Goal: Transaction & Acquisition: Purchase product/service

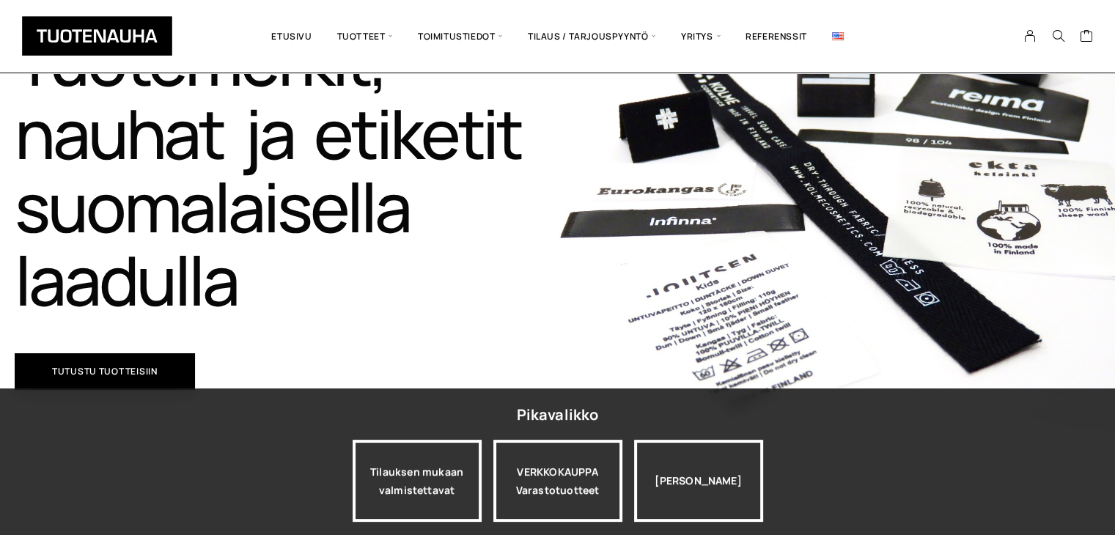
scroll to position [293, 0]
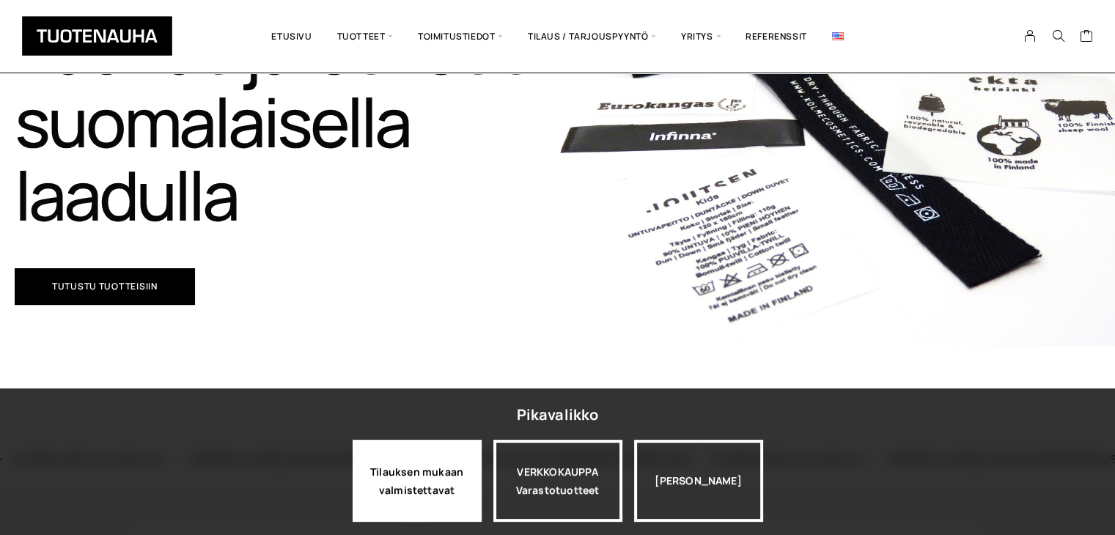
click at [425, 479] on div "Tilauksen mukaan valmistettavat" at bounding box center [417, 481] width 129 height 82
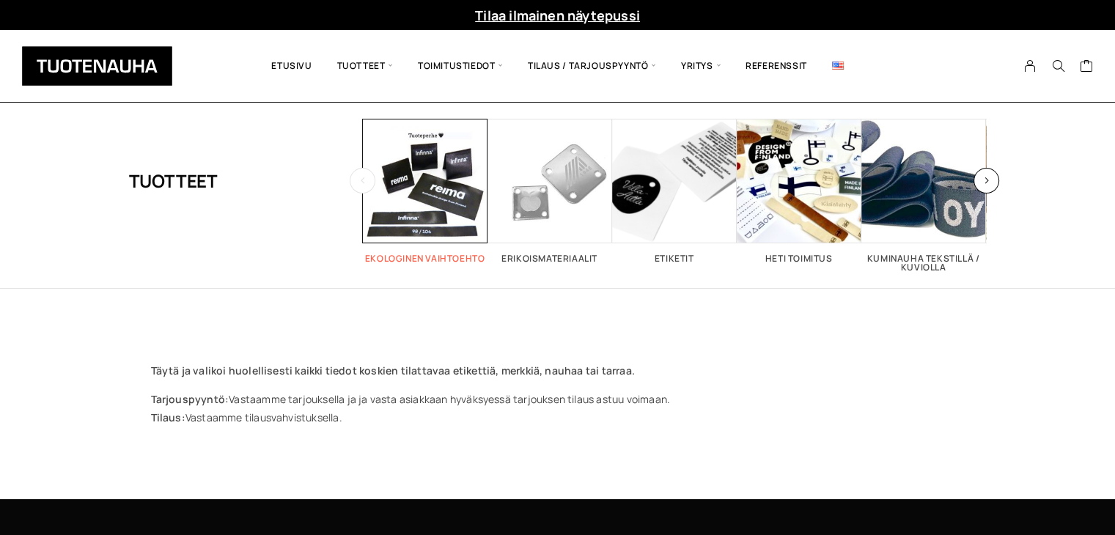
click at [443, 203] on span "Visit product category Ekologinen vaihtoehto" at bounding box center [425, 181] width 125 height 125
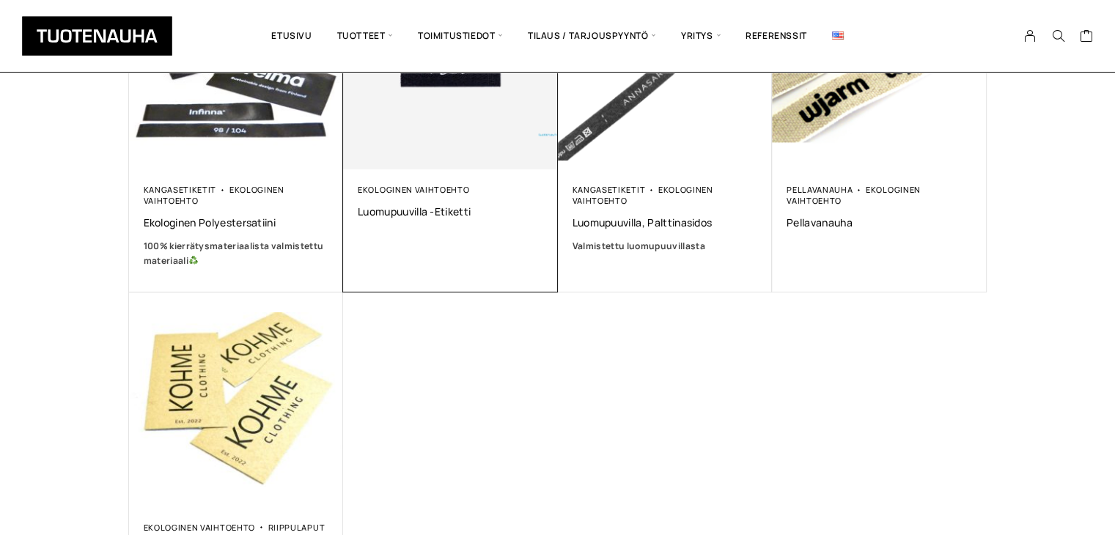
scroll to position [293, 0]
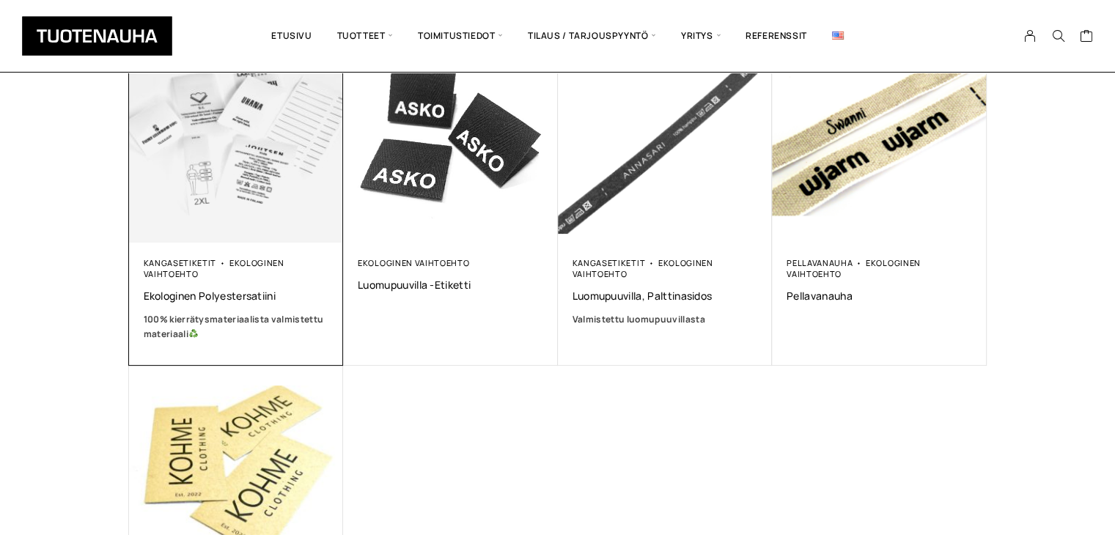
click at [226, 212] on img at bounding box center [235, 135] width 225 height 225
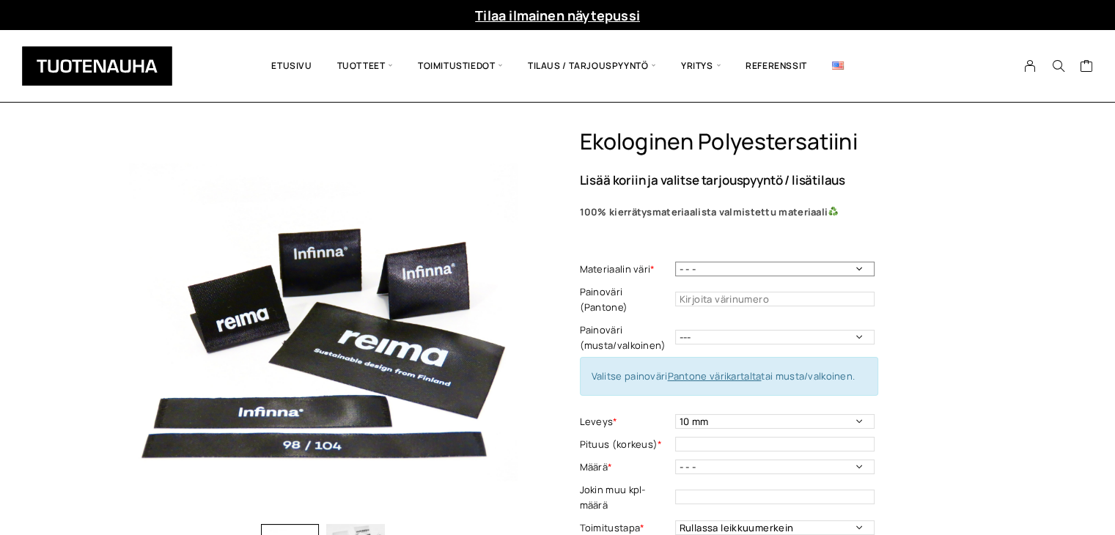
click at [683, 271] on select "- - - Valkoinen Musta" at bounding box center [774, 269] width 199 height 15
select select "Musta"
click at [675, 262] on select "- - - Valkoinen Musta" at bounding box center [774, 269] width 199 height 15
click at [688, 293] on input "text" at bounding box center [774, 299] width 199 height 15
click at [712, 330] on select "--- Musta Valkoinen" at bounding box center [774, 337] width 199 height 15
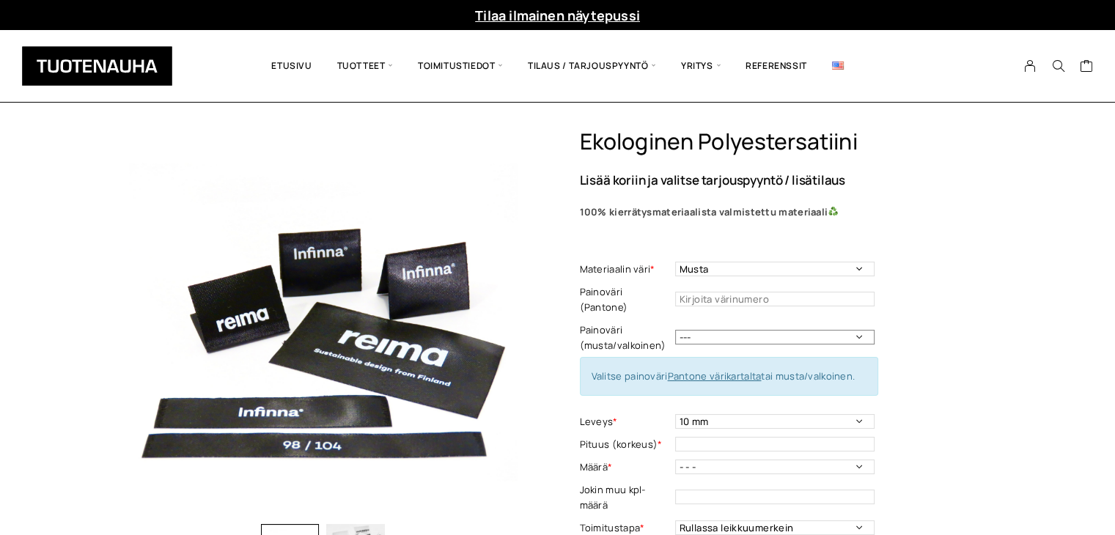
select select "valkoinen"
click at [675, 330] on select "--- Musta Valkoinen" at bounding box center [774, 337] width 199 height 15
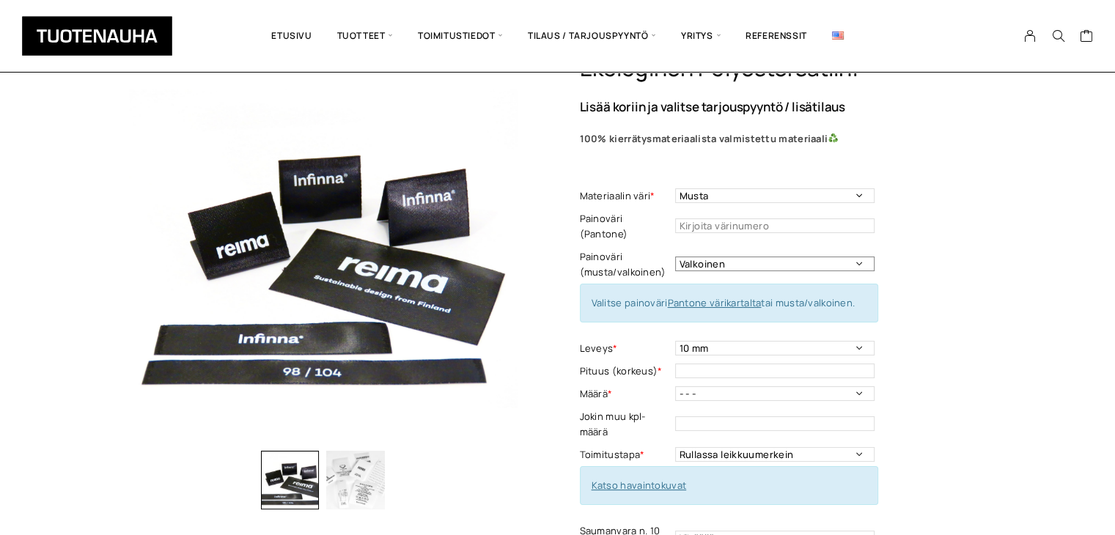
scroll to position [147, 0]
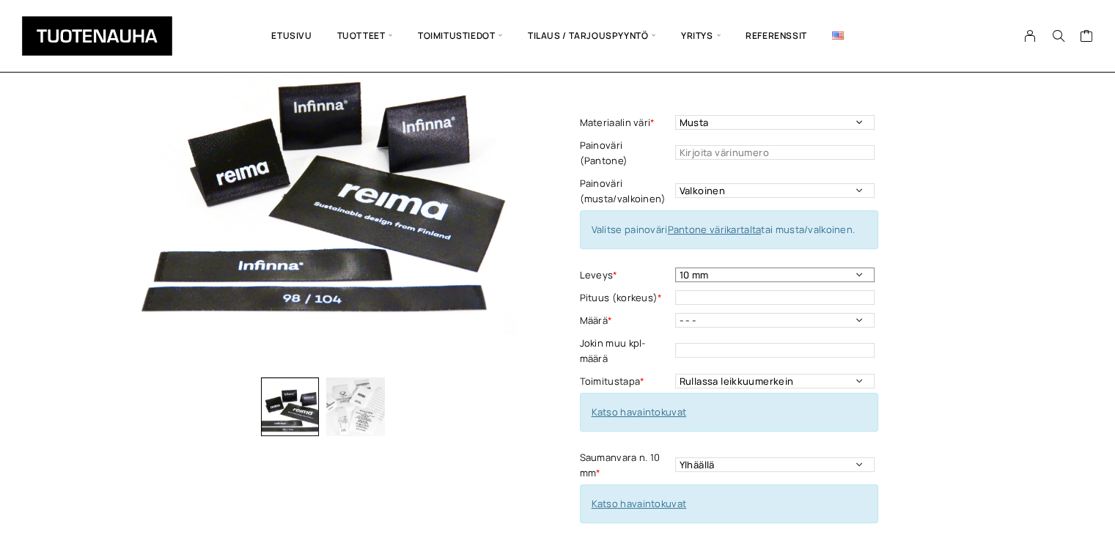
click at [819, 268] on select "10 mm 15 mm 20 mm 25 mm 30 mm 35 mm 40 mm 45 mm 50 mm 55 mm 60 mm 65 mm 70 mm" at bounding box center [774, 275] width 199 height 15
select select "25 mm"
click at [675, 268] on select "10 mm 15 mm 20 mm 25 mm 30 mm 35 mm 40 mm 45 mm 50 mm 55 mm 60 mm 65 mm 70 mm" at bounding box center [774, 275] width 199 height 15
click at [701, 290] on input "text" at bounding box center [774, 297] width 199 height 15
click at [696, 313] on select "- - - 250kpl 500 kpl 1000 kpl 1500 kpl 2000 kpl 2500 kpl 3000 kpl 3500 kpl 4000…" at bounding box center [774, 320] width 199 height 15
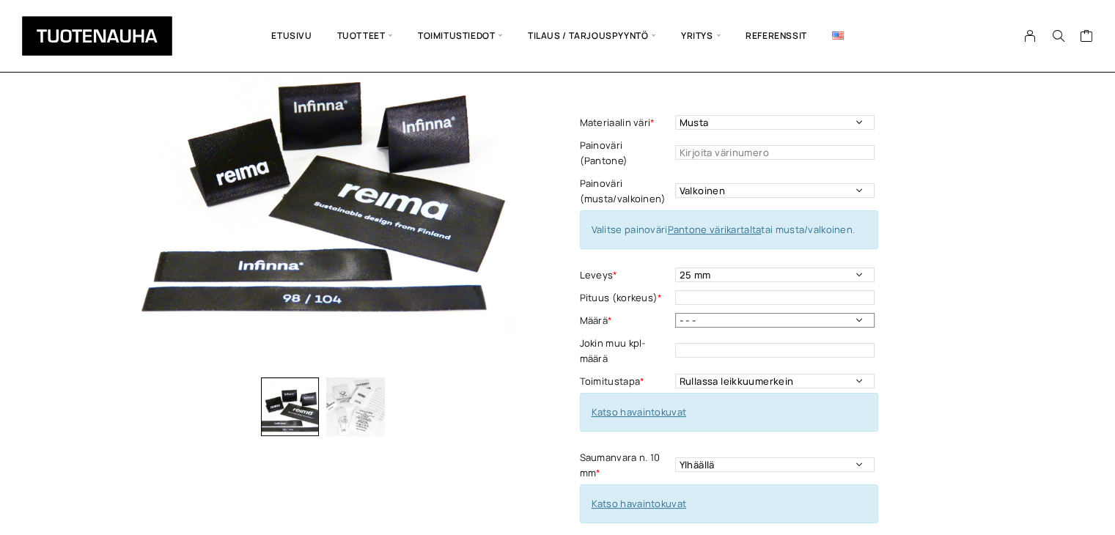
select select "500 kpl"
click at [675, 313] on select "- - - 250kpl 500 kpl 1000 kpl 1500 kpl 2000 kpl 2500 kpl 3000 kpl 3500 kpl 4000…" at bounding box center [774, 320] width 199 height 15
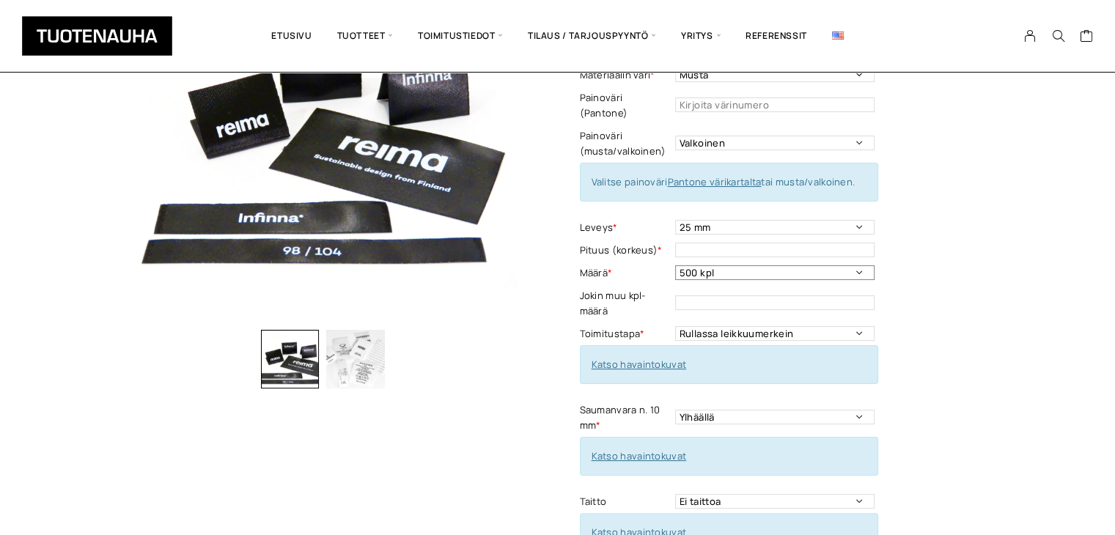
scroll to position [220, 0]
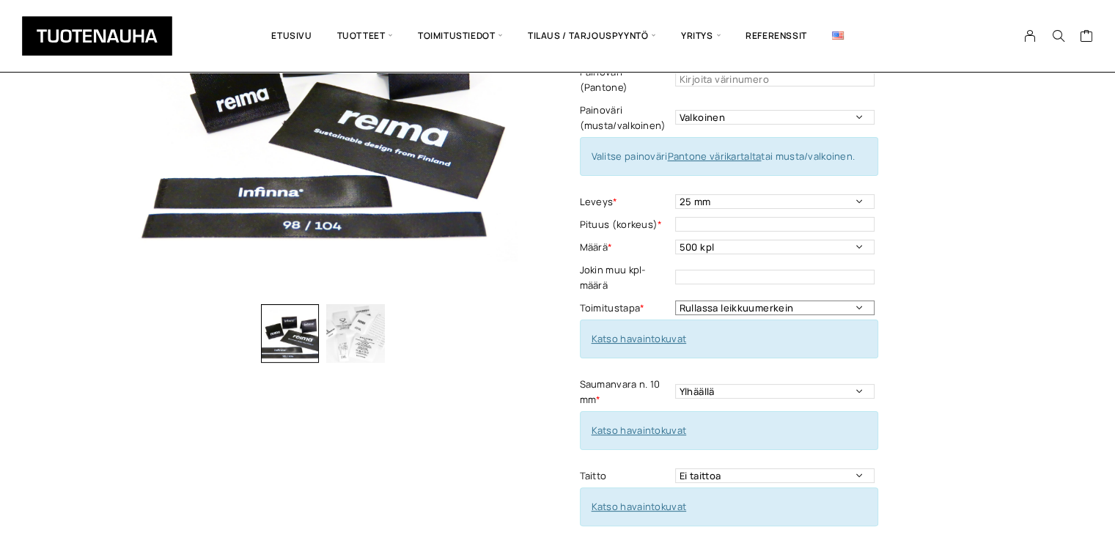
click at [721, 301] on select "Rullassa leikkuumerkein Rullassa ilman leikkuumerkkejä Leikattuna" at bounding box center [774, 308] width 199 height 15
select select "Leikattuna"
click at [675, 301] on select "Rullassa leikkuumerkein Rullassa ilman leikkuumerkkejä Leikattuna" at bounding box center [774, 308] width 199 height 15
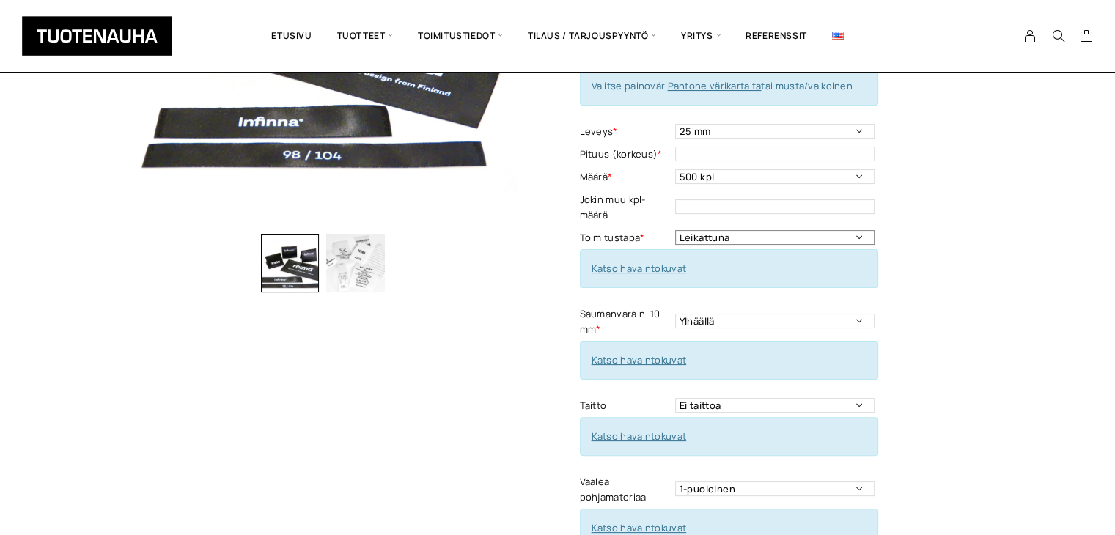
scroll to position [293, 0]
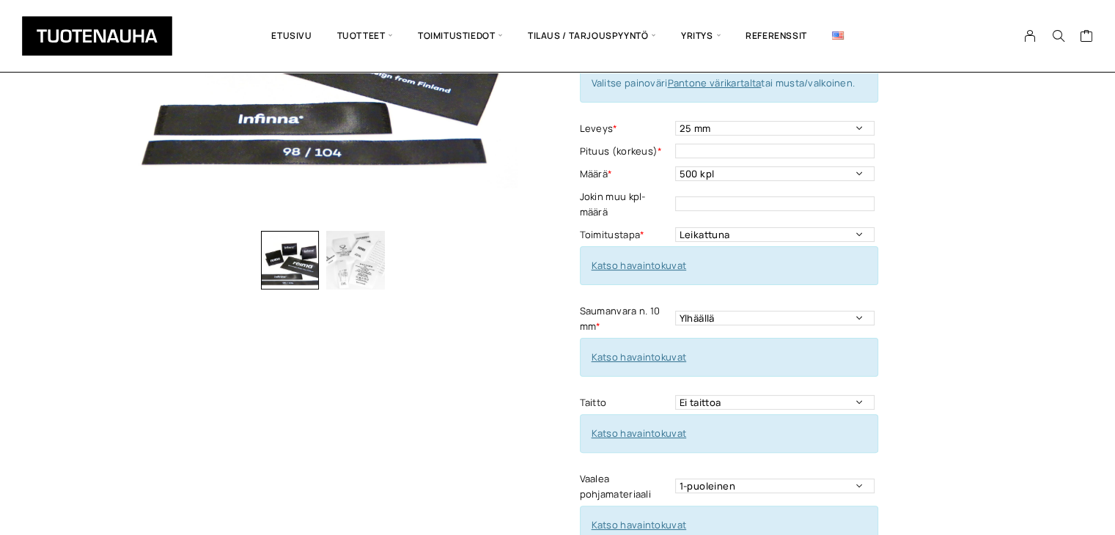
click at [650, 259] on link "Katso havaintokuvat" at bounding box center [639, 265] width 95 height 13
click at [727, 311] on select "Ylhäällä Vasemmalla sivulla Oikealla sivulla Ympäriinsä Molemmilla sivuilla Ylh…" at bounding box center [774, 318] width 199 height 15
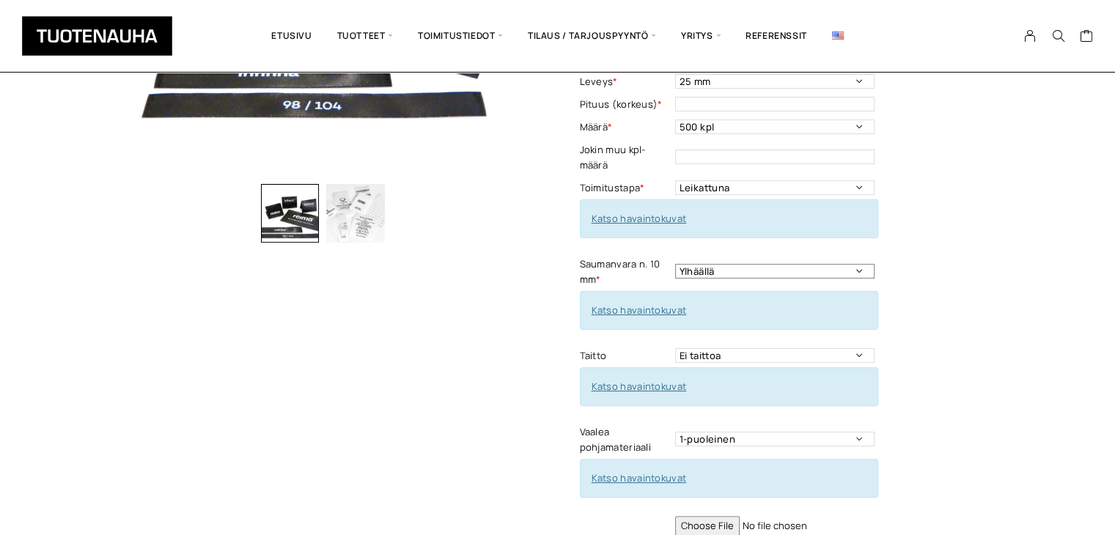
scroll to position [366, 0]
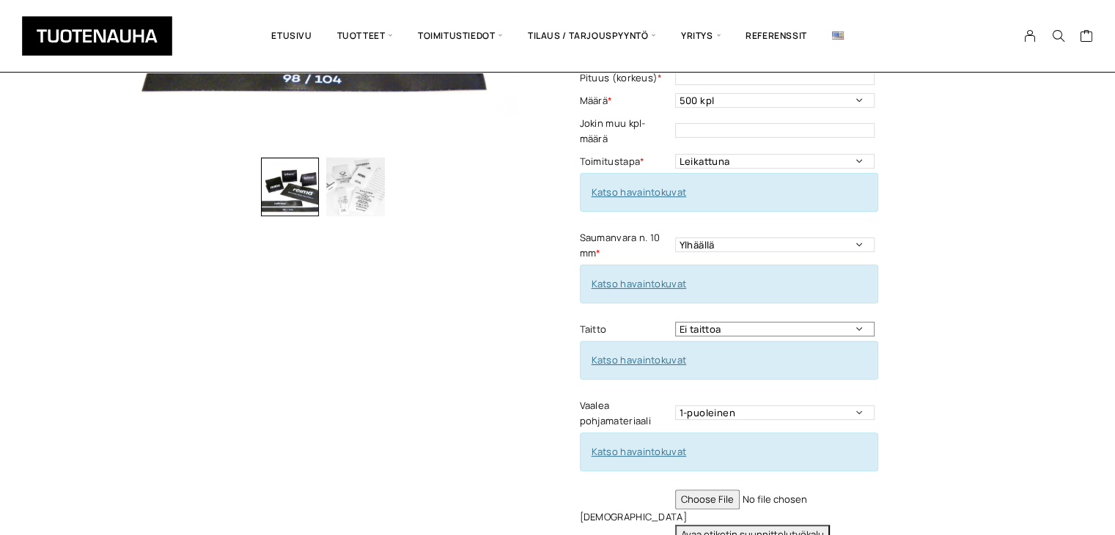
click at [745, 322] on select "Ei taittoa Päästätaitto Päistätaitto Keskitaitto,minimi koko 15 x 40 mm Hiippat…" at bounding box center [774, 329] width 199 height 15
select select "Keskitaitto, minimi koko 15 x 40 mm"
click at [675, 322] on select "Ei taittoa Päästätaitto Päistätaitto Keskitaitto,minimi koko 15 x 40 mm Hiippat…" at bounding box center [774, 329] width 199 height 15
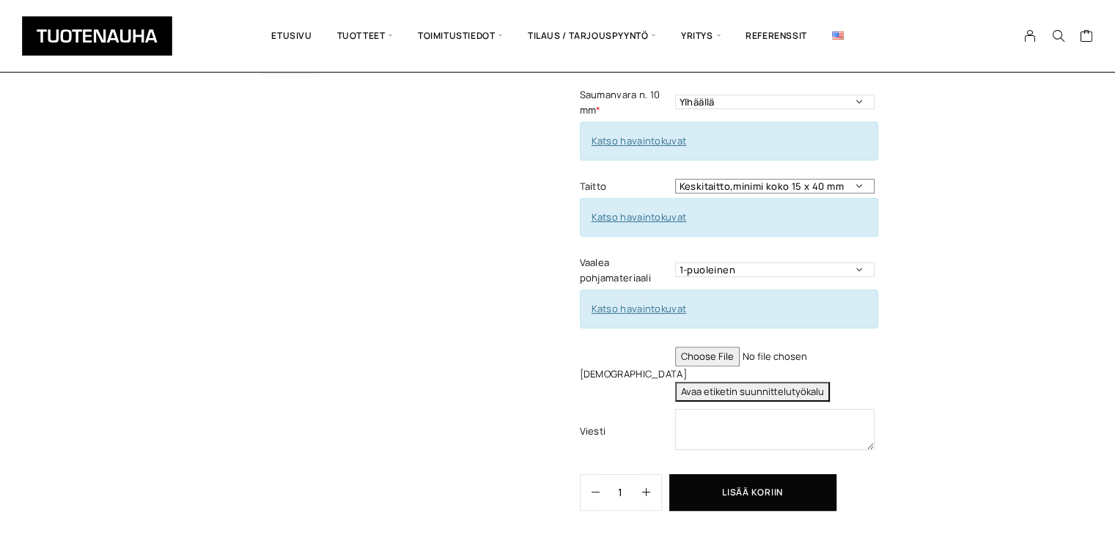
scroll to position [513, 0]
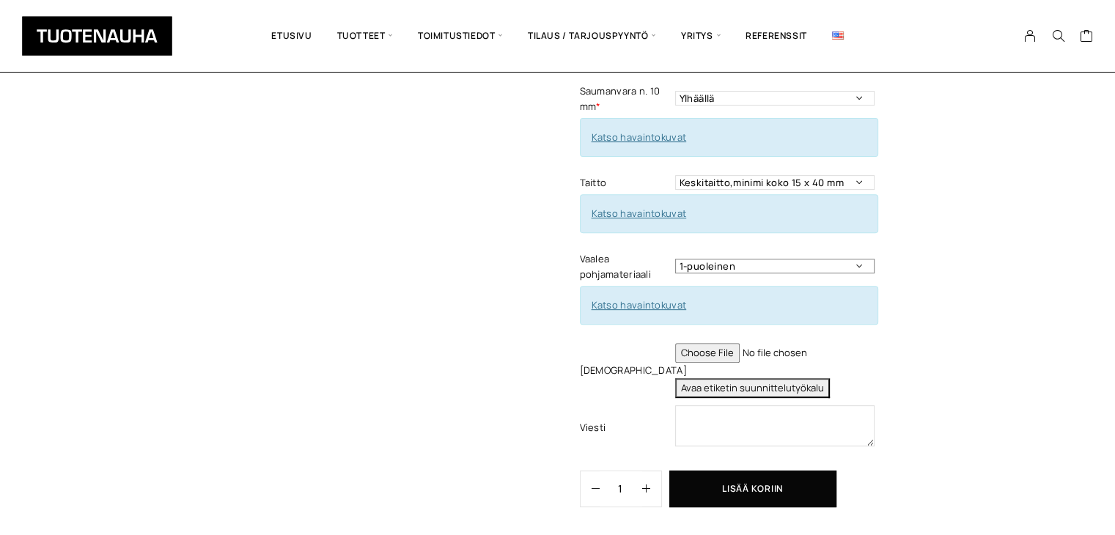
click at [715, 259] on select "1-puoleinen 2-puoleinen" at bounding box center [774, 266] width 199 height 15
click at [658, 298] on link "Katso havaintokuvat" at bounding box center [639, 304] width 95 height 13
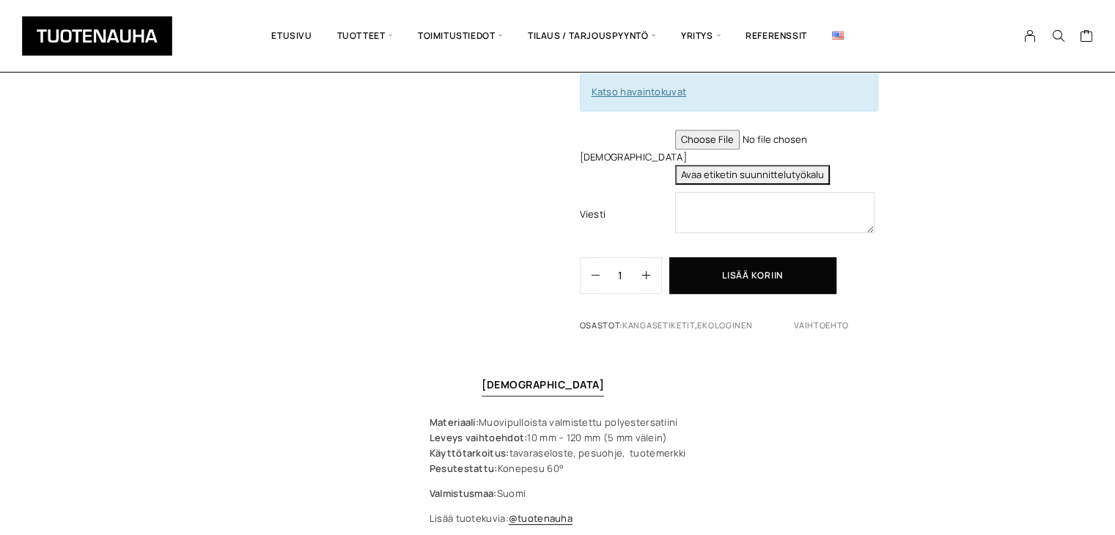
scroll to position [733, 0]
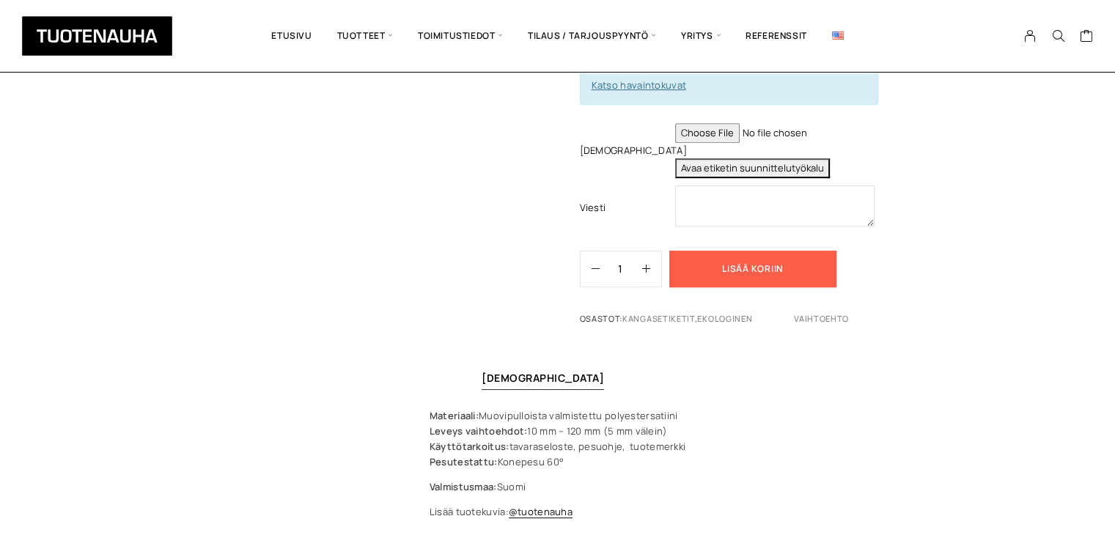
click at [745, 251] on button "Lisää koriin" at bounding box center [752, 269] width 167 height 37
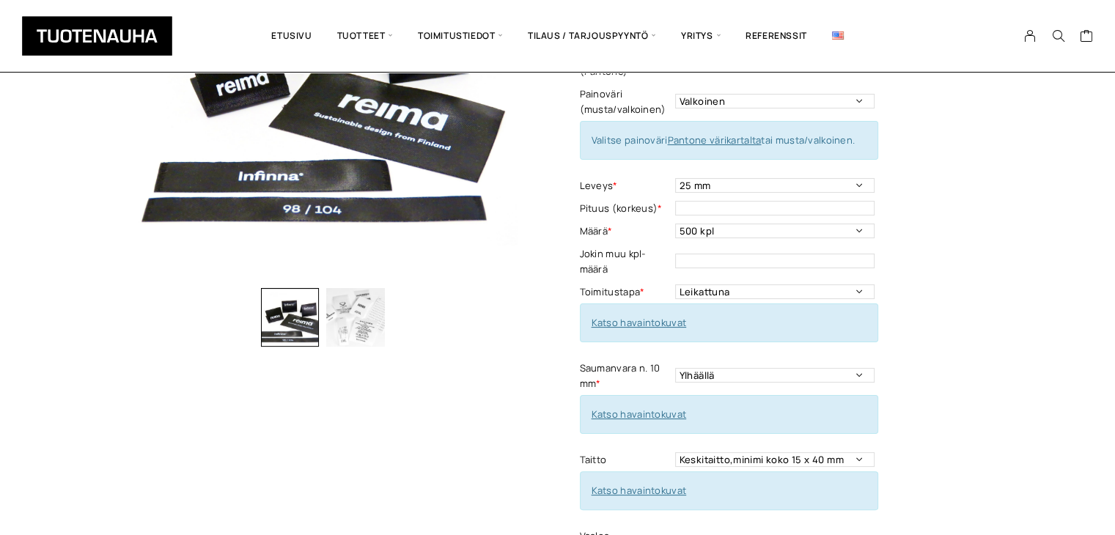
scroll to position [220, 0]
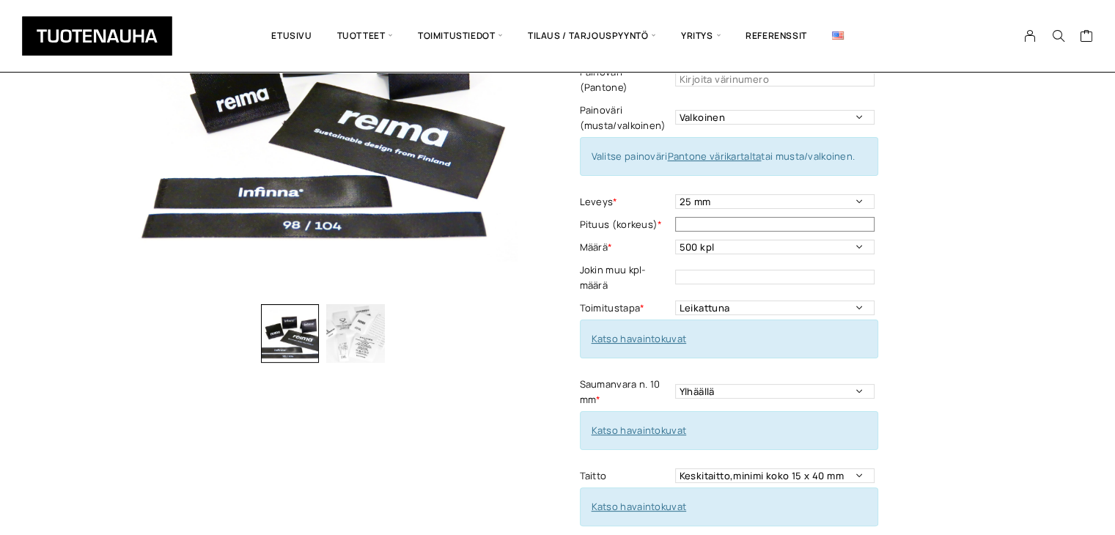
click at [705, 217] on input "text" at bounding box center [774, 224] width 199 height 15
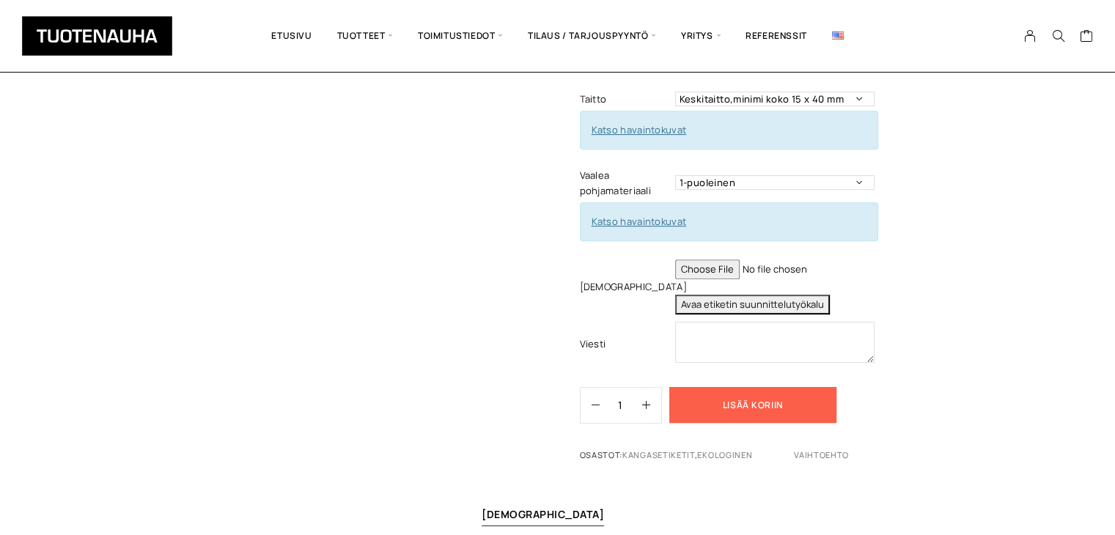
scroll to position [660, 0]
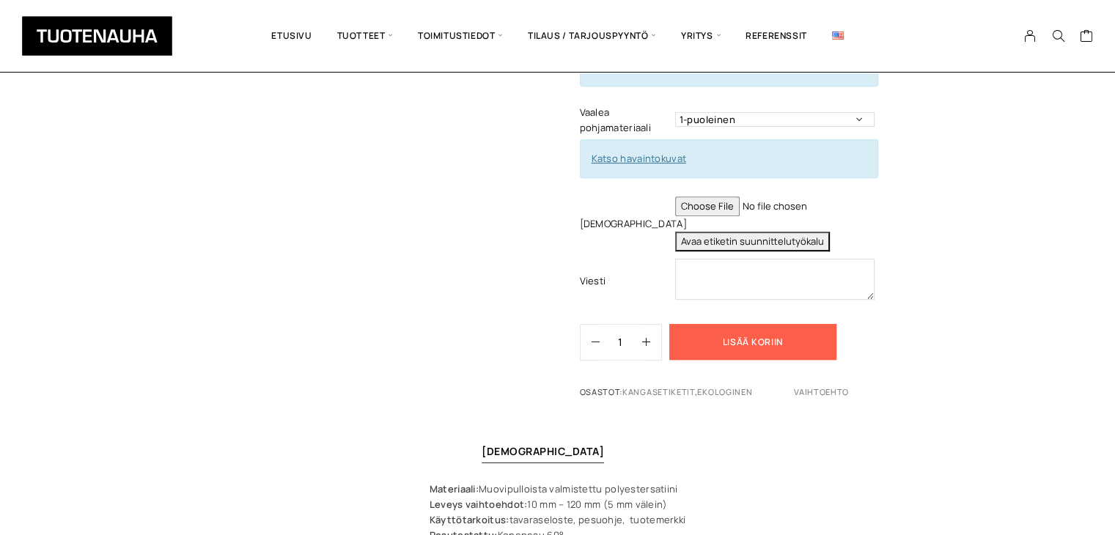
type input "20"
click at [729, 324] on button "Lisää koriin" at bounding box center [752, 342] width 167 height 37
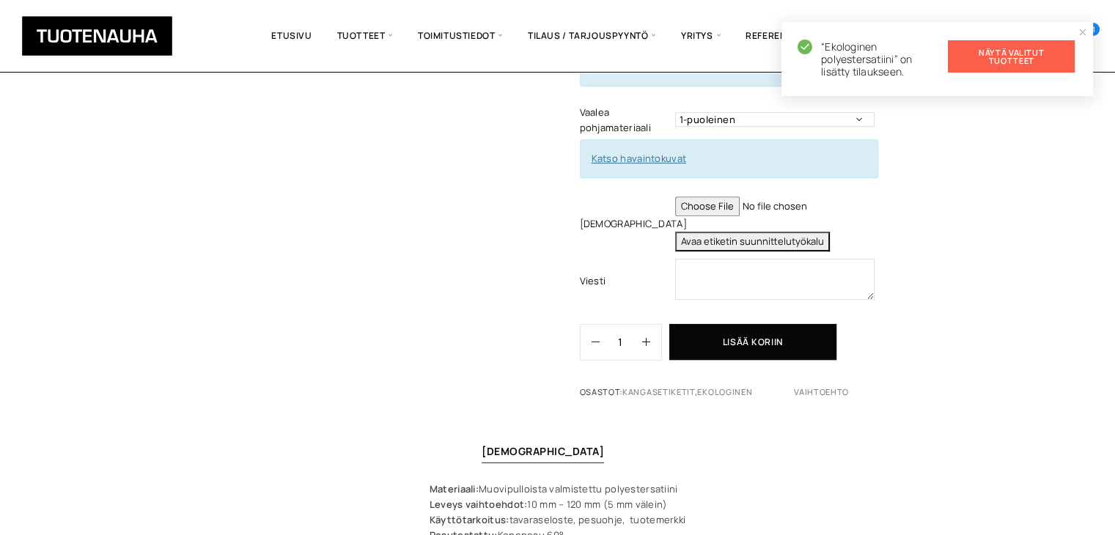
click at [1030, 54] on link "Näytä valitut tuotteet" at bounding box center [1011, 56] width 127 height 32
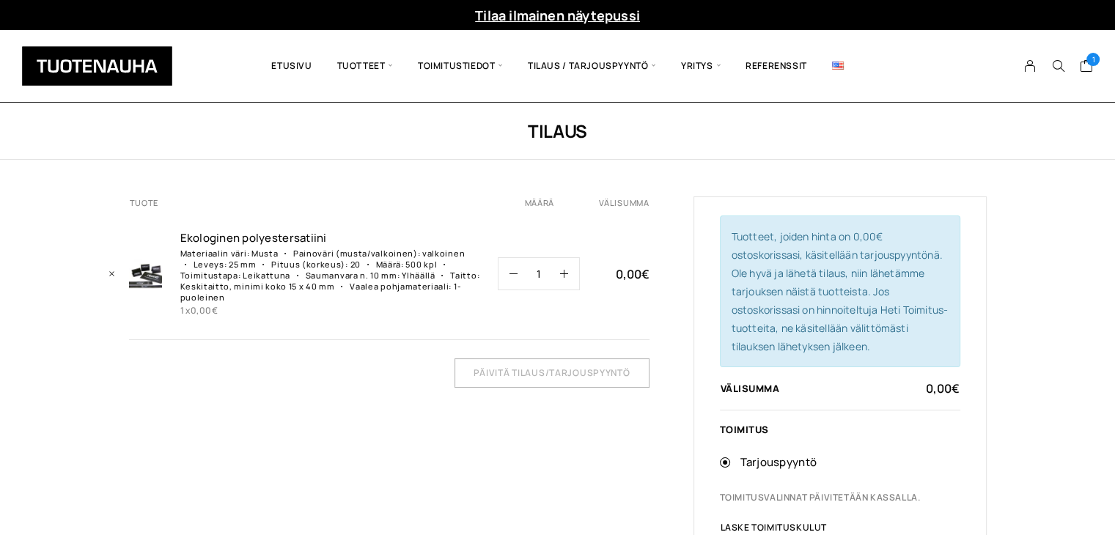
click at [545, 273] on input "1" at bounding box center [538, 274] width 43 height 32
drag, startPoint x: 545, startPoint y: 273, endPoint x: 527, endPoint y: 273, distance: 17.6
click at [533, 273] on input "1" at bounding box center [538, 274] width 43 height 32
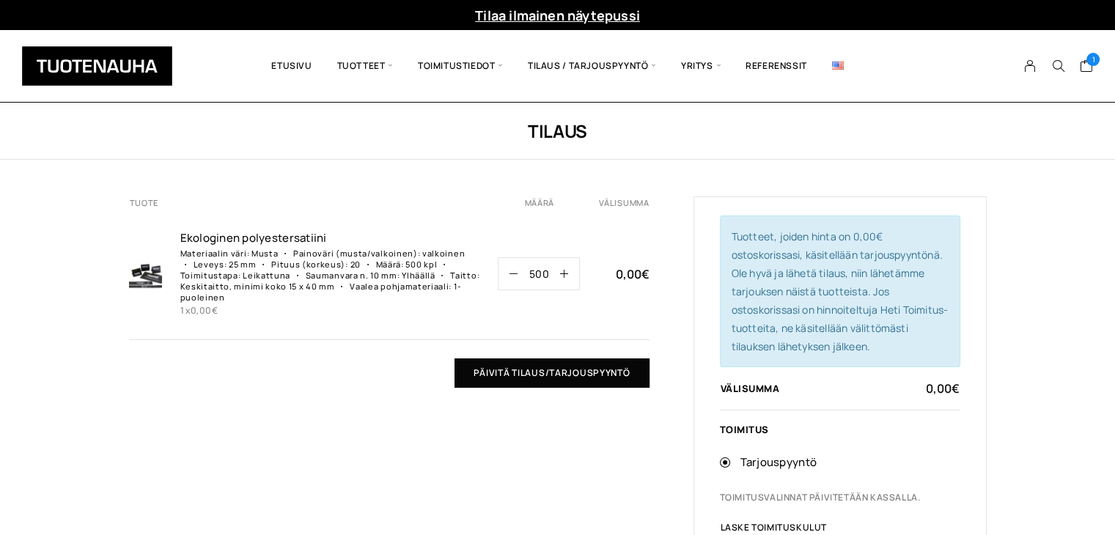
type input "500"
click at [573, 376] on input "Päivitä tilaus/tarjouspyyntö" at bounding box center [551, 372] width 194 height 29
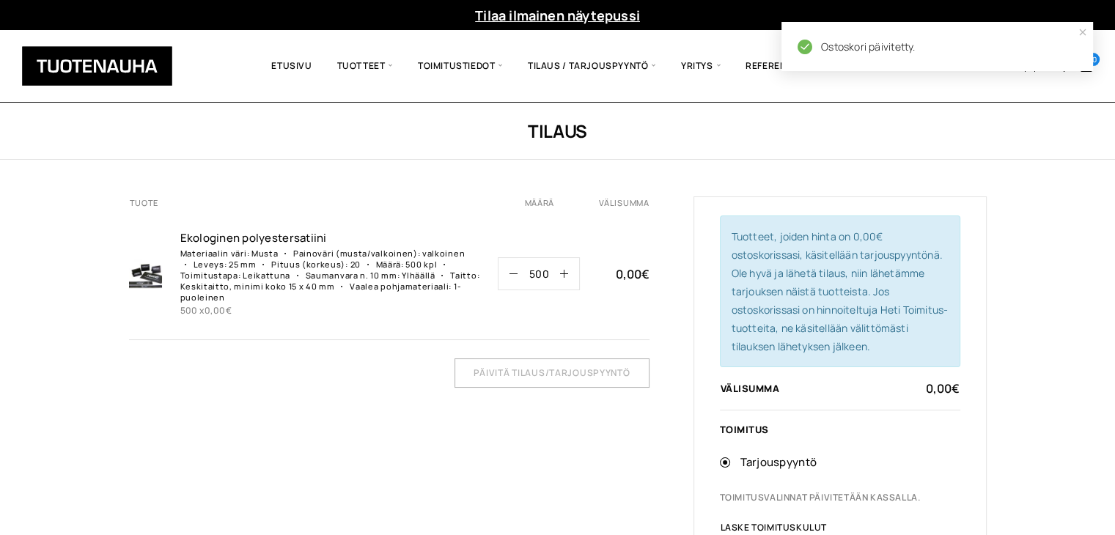
click at [1013, 215] on div "Tilaus Tuote Määrä Välisumma Ekologinen polyestersatiin­i Materiaalin väri: Mus…" at bounding box center [557, 431] width 1115 height 657
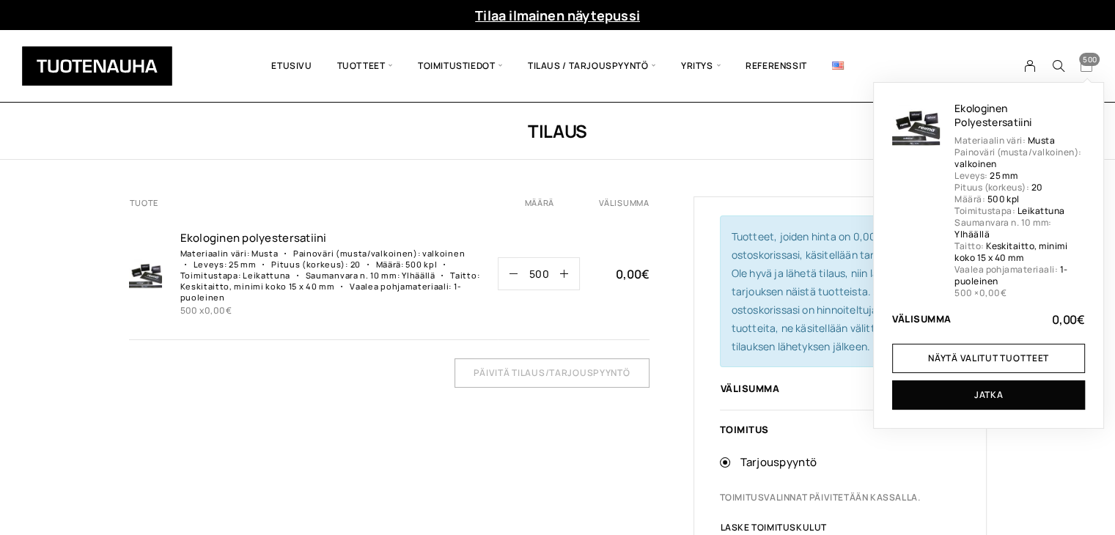
click at [1088, 61] on span "500" at bounding box center [1089, 59] width 21 height 13
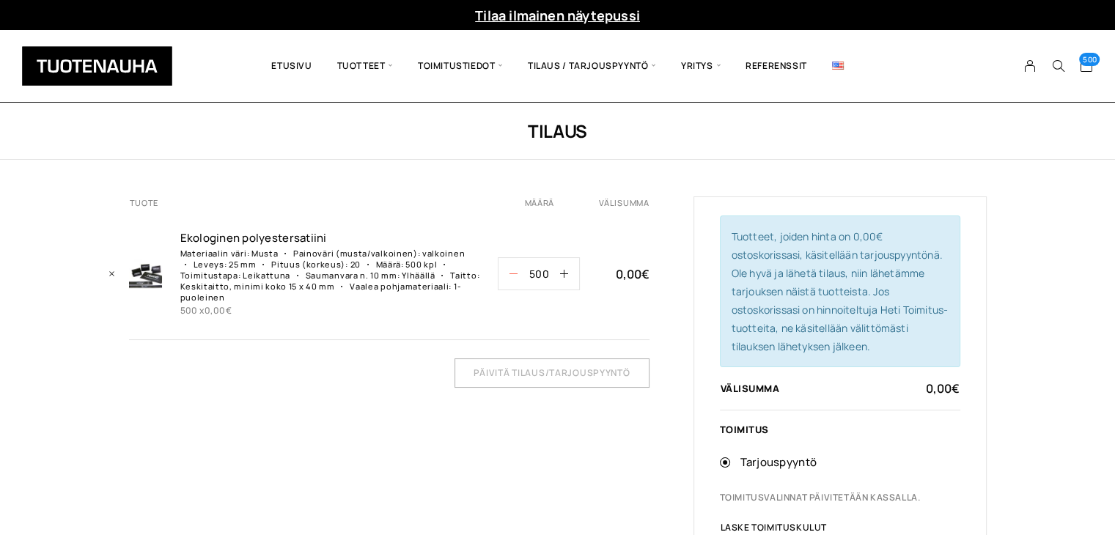
drag, startPoint x: 549, startPoint y: 270, endPoint x: 507, endPoint y: 271, distance: 41.8
click at [507, 271] on div "Ekologinen polyestersatiini määrä 500" at bounding box center [539, 273] width 82 height 33
type input "0"
click at [381, 382] on td "Päivitä tilaus/tarjouspyyntö" at bounding box center [389, 364] width 520 height 48
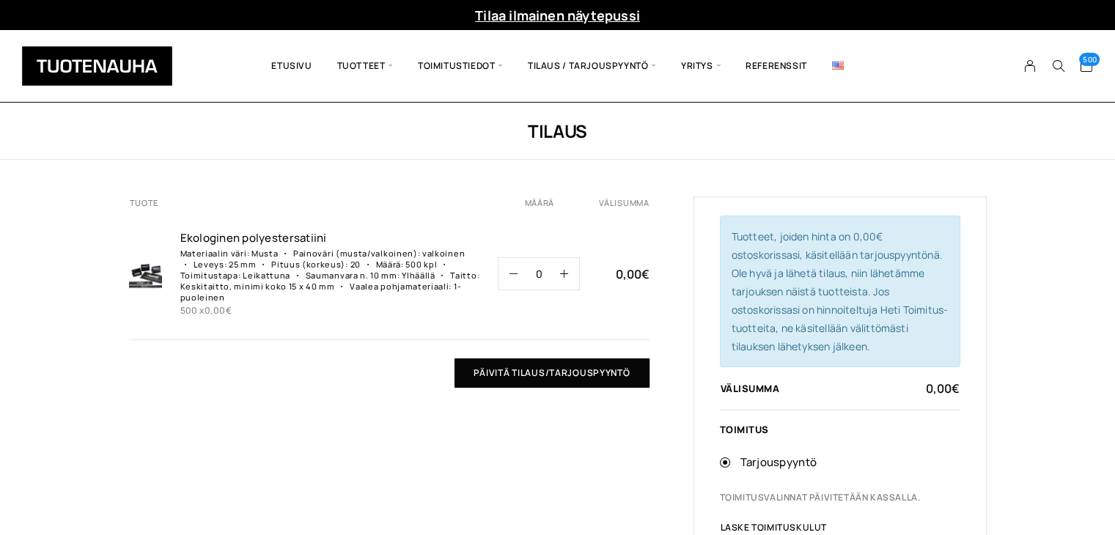
click at [563, 366] on input "Päivitä tilaus/tarjouspyyntö" at bounding box center [551, 372] width 194 height 29
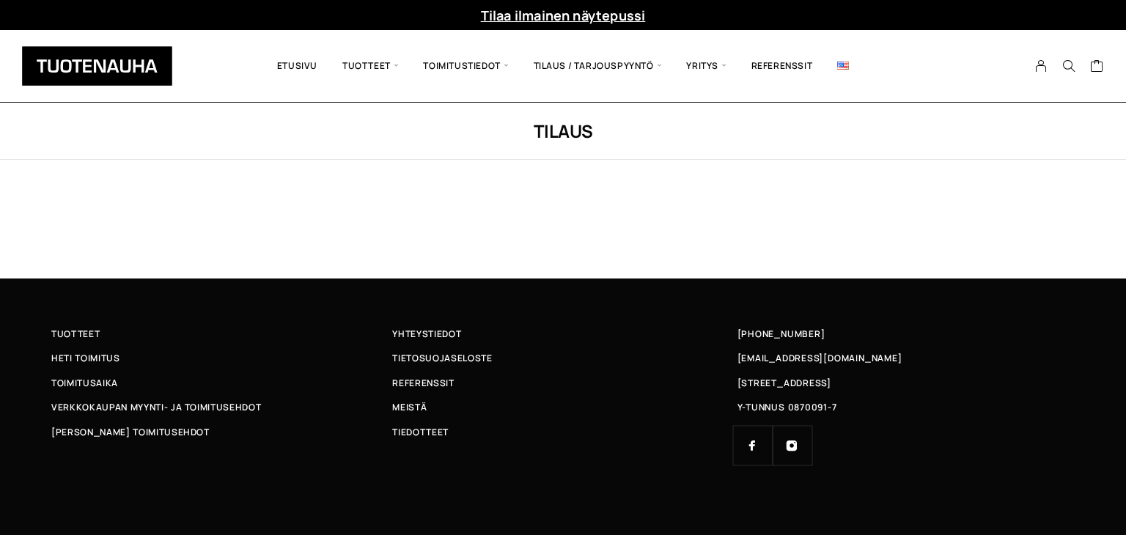
click at [540, 18] on link "Tilaa ilmainen näytepussi" at bounding box center [563, 16] width 165 height 18
